Goal: Transaction & Acquisition: Purchase product/service

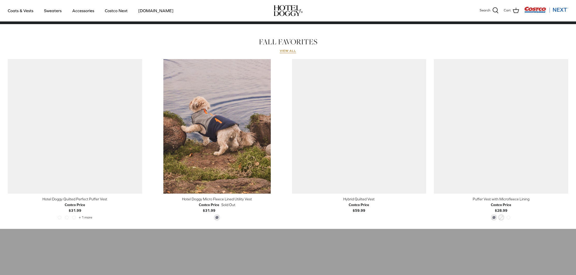
scroll to position [197, 0]
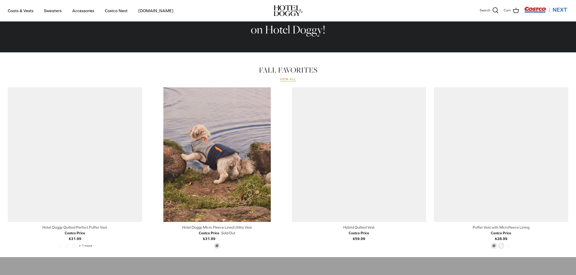
click at [286, 79] on link "View all" at bounding box center [288, 79] width 17 height 4
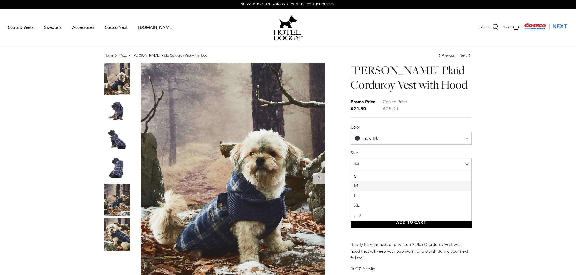
click at [467, 164] on span at bounding box center [468, 163] width 5 height 12
click at [465, 163] on span "L" at bounding box center [410, 163] width 121 height 12
select select "M"
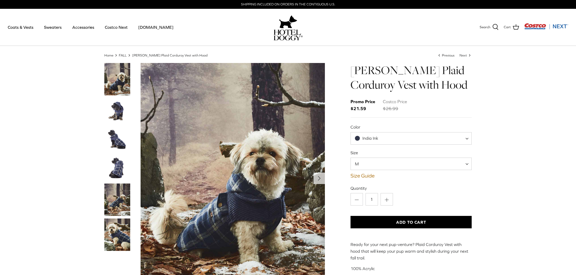
click at [115, 105] on img "Thumbnail Link" at bounding box center [117, 111] width 26 height 26
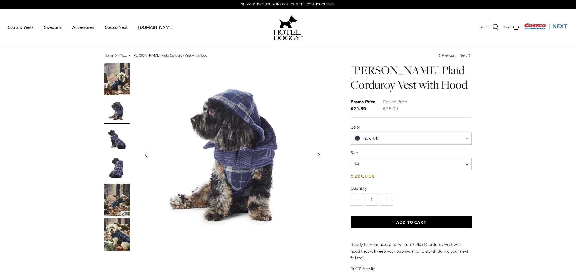
click at [116, 145] on img "Thumbnail Link" at bounding box center [117, 139] width 26 height 26
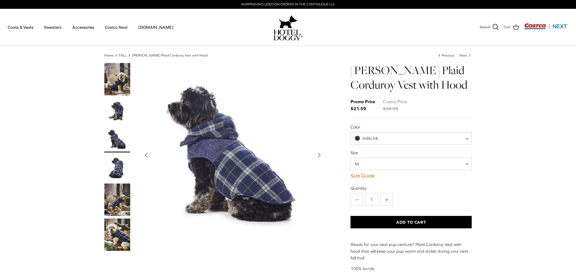
click at [114, 167] on img "Thumbnail Link" at bounding box center [117, 168] width 26 height 26
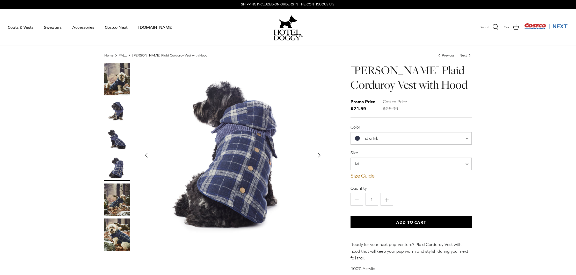
click at [116, 195] on img "Thumbnail Link" at bounding box center [117, 199] width 26 height 32
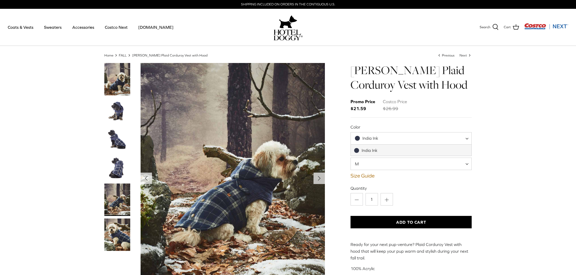
click at [468, 138] on span at bounding box center [468, 138] width 5 height 12
click at [491, 143] on div "Home Right FALL Right Melton Plaid Corduroy Vest with Hood Left Previous Next R…" at bounding box center [288, 176] width 576 height 246
click at [236, 188] on img "Show Gallery" at bounding box center [233, 178] width 184 height 230
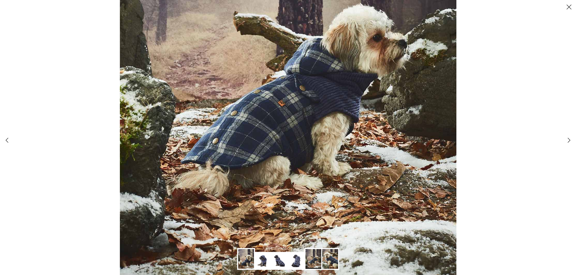
click at [258, 258] on img at bounding box center [263, 261] width 16 height 16
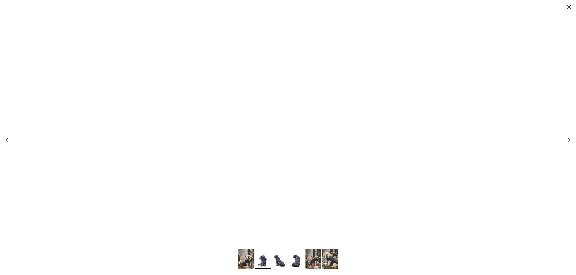
click at [243, 254] on img at bounding box center [246, 259] width 16 height 20
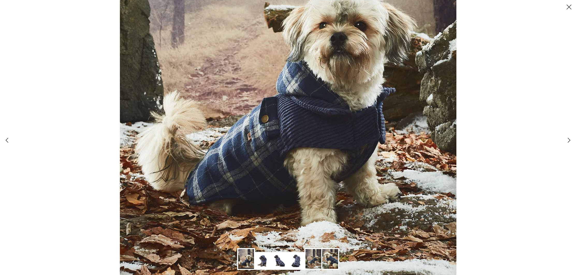
click at [260, 263] on img at bounding box center [263, 261] width 16 height 16
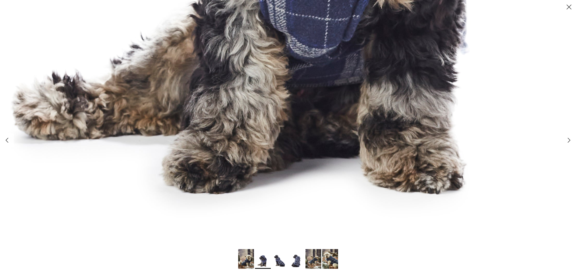
click at [280, 257] on img at bounding box center [280, 261] width 16 height 16
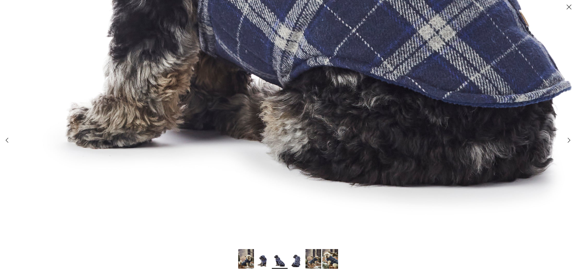
click at [296, 260] on img at bounding box center [297, 261] width 16 height 16
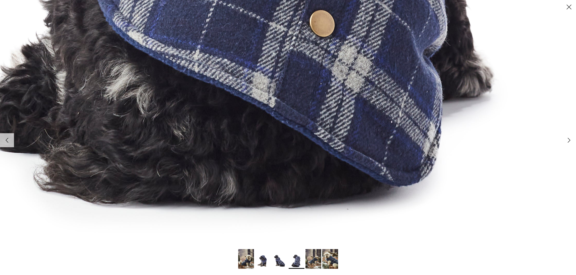
click at [313, 261] on img at bounding box center [313, 259] width 16 height 20
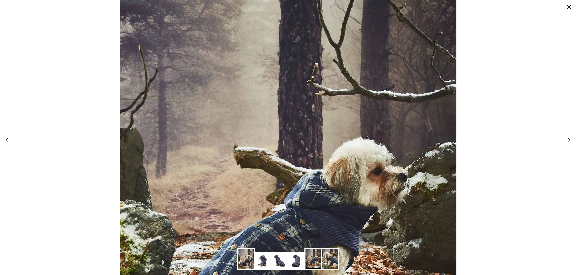
click at [570, 7] on icon "Close" at bounding box center [568, 7] width 9 height 9
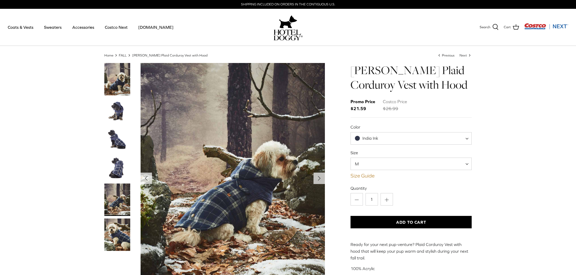
click at [364, 174] on link "Size Guide" at bounding box center [410, 175] width 121 height 6
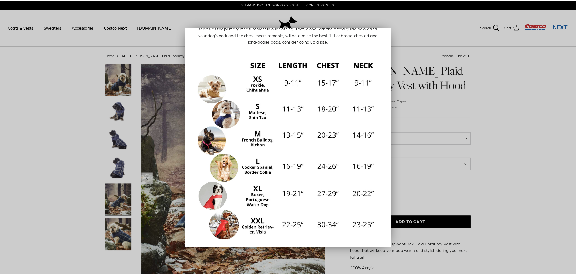
scroll to position [38, 0]
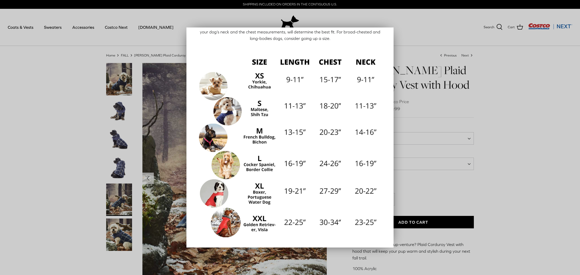
click at [498, 129] on div at bounding box center [290, 137] width 580 height 275
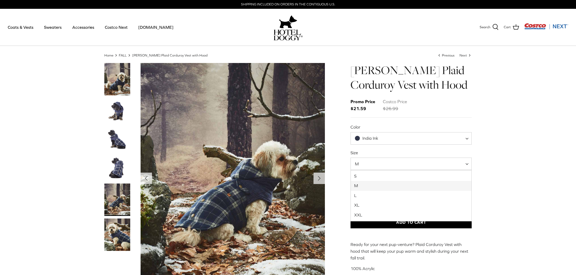
click at [465, 167] on span "M" at bounding box center [410, 163] width 121 height 12
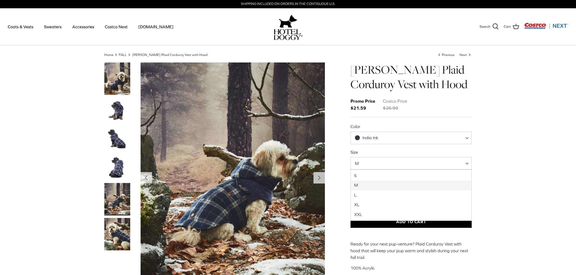
scroll to position [0, 0]
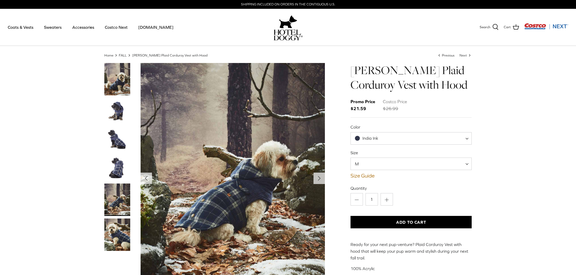
click at [524, 149] on div "Home Right FALL Right Melton Plaid Corduroy Vest with Hood Left Previous Next R…" at bounding box center [288, 176] width 576 height 246
click at [365, 175] on link "Size Guide" at bounding box center [410, 175] width 121 height 6
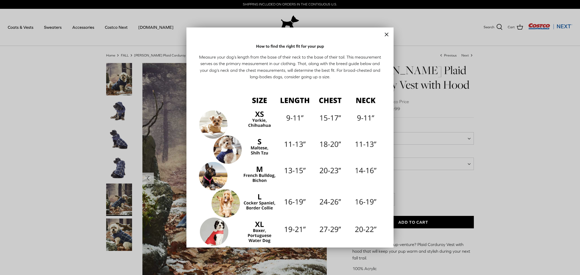
click at [383, 34] on icon "Close" at bounding box center [386, 34] width 6 height 6
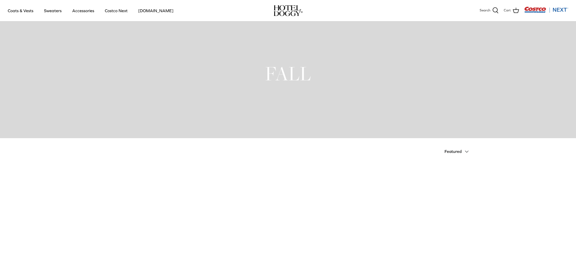
scroll to position [986, 0]
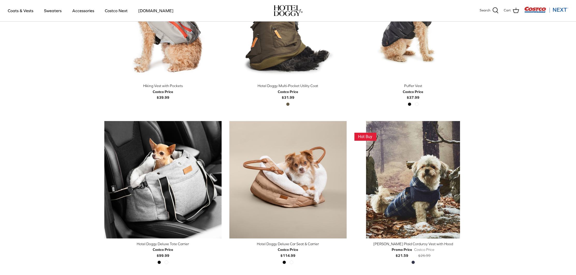
click at [398, 243] on div "[PERSON_NAME] Plaid Corduroy Vest with Hood" at bounding box center [412, 244] width 117 height 6
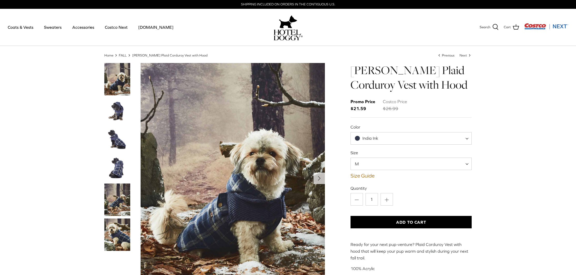
click at [115, 111] on img "Thumbnail Link" at bounding box center [117, 111] width 26 height 26
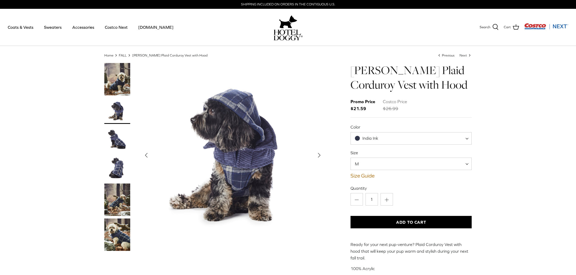
click at [401, 222] on button "Add to Cart" at bounding box center [410, 222] width 121 height 12
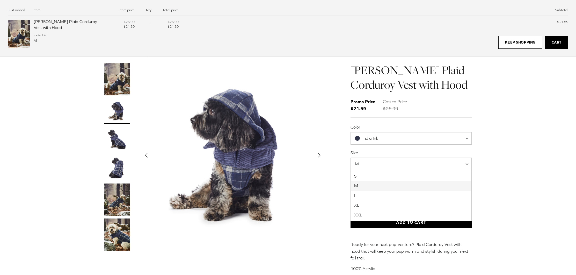
click at [468, 164] on span at bounding box center [468, 163] width 5 height 12
select select "L"
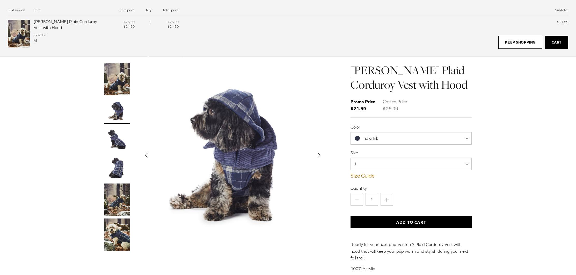
click at [405, 223] on button "Add to Cart" at bounding box center [410, 222] width 121 height 12
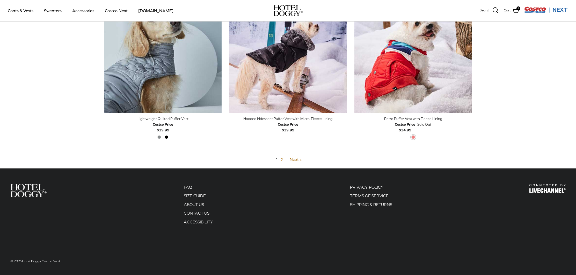
scroll to position [1269, 0]
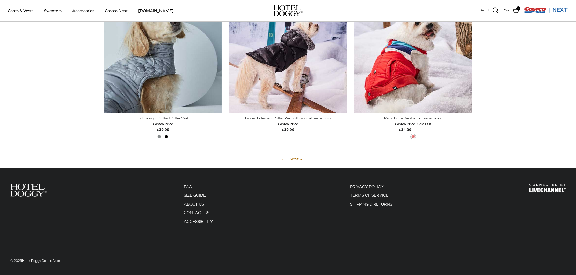
click at [281, 156] on div "1 2 · Next »" at bounding box center [288, 159] width 368 height 7
click at [295, 158] on link "Next »" at bounding box center [296, 158] width 12 height 5
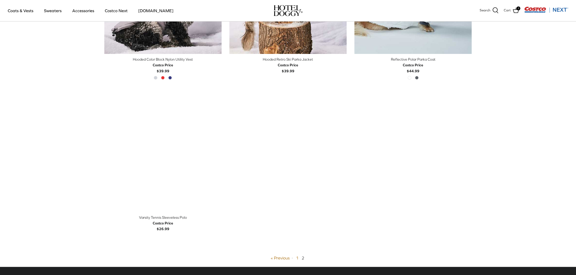
scroll to position [240, 0]
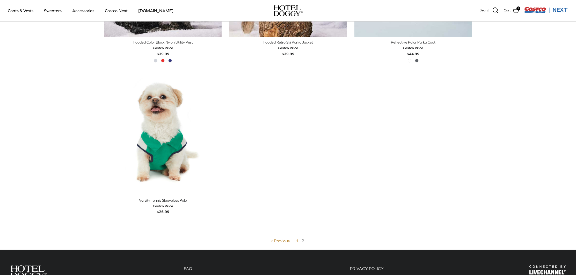
click at [297, 239] on link "1" at bounding box center [297, 240] width 3 height 5
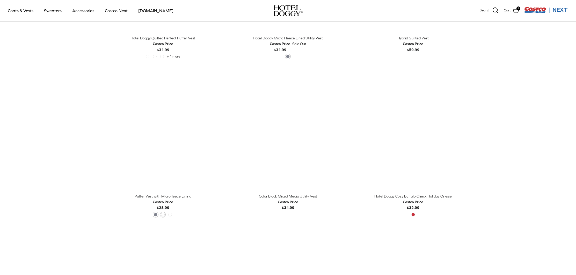
scroll to position [282, 0]
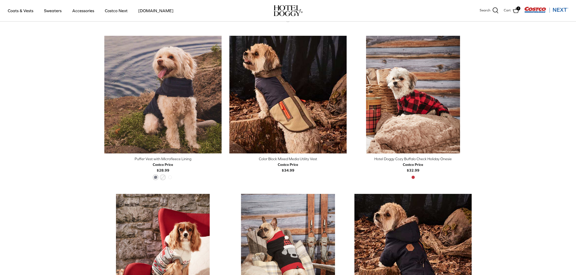
click at [402, 157] on div "Hotel Doggy Cozy Buffalo Check Holiday Onesie" at bounding box center [412, 159] width 117 height 6
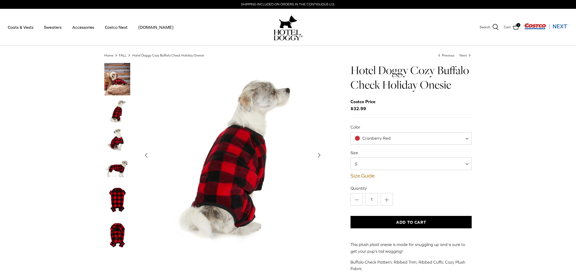
click at [113, 141] on img "Thumbnail Link" at bounding box center [117, 139] width 26 height 26
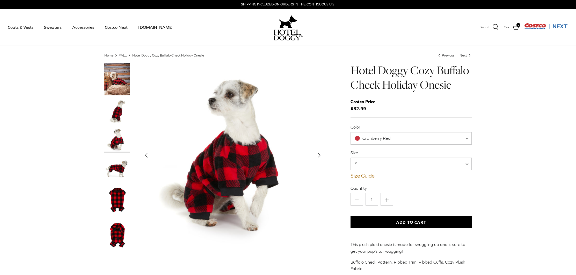
click at [111, 169] on img "Thumbnail Link" at bounding box center [117, 168] width 26 height 26
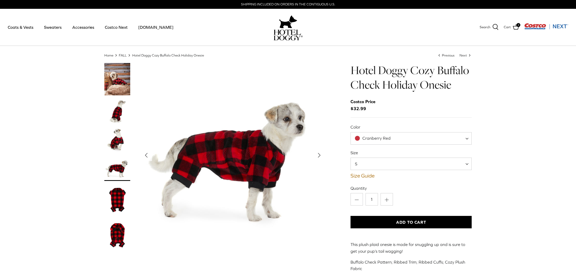
click at [122, 204] on img "Thumbnail Link" at bounding box center [117, 199] width 26 height 32
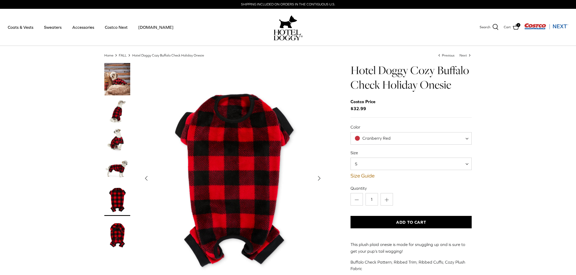
click at [116, 239] on img "Thumbnail Link" at bounding box center [117, 234] width 26 height 32
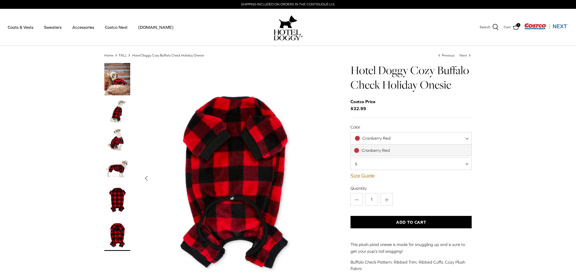
click at [466, 138] on span "Cranberry Red" at bounding box center [410, 138] width 121 height 12
click at [314, 138] on img "Show Gallery" at bounding box center [233, 178] width 184 height 230
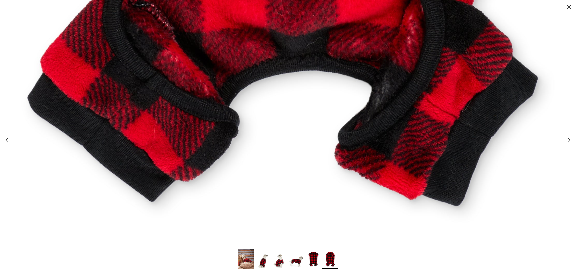
click at [312, 258] on img at bounding box center [313, 259] width 16 height 20
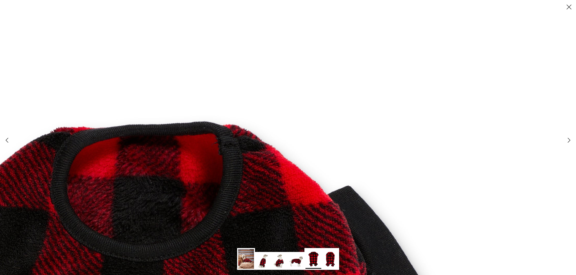
click at [569, 9] on icon "Close" at bounding box center [568, 7] width 9 height 9
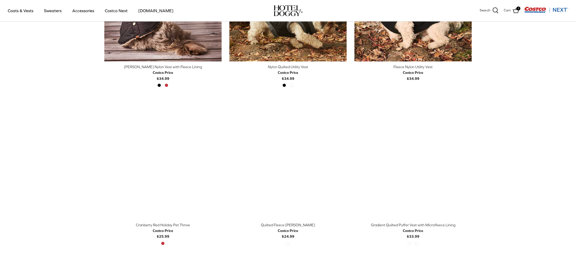
scroll to position [687, 0]
